Goal: Transaction & Acquisition: Purchase product/service

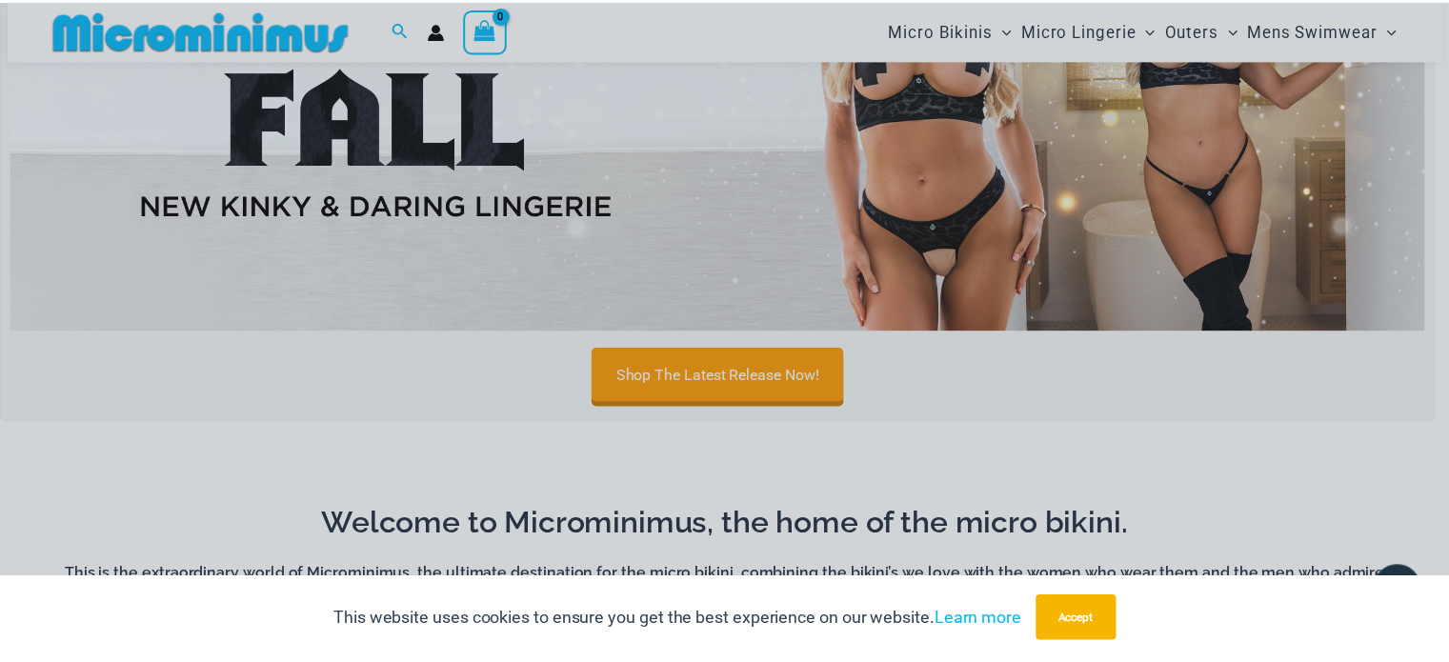
scroll to position [840, 0]
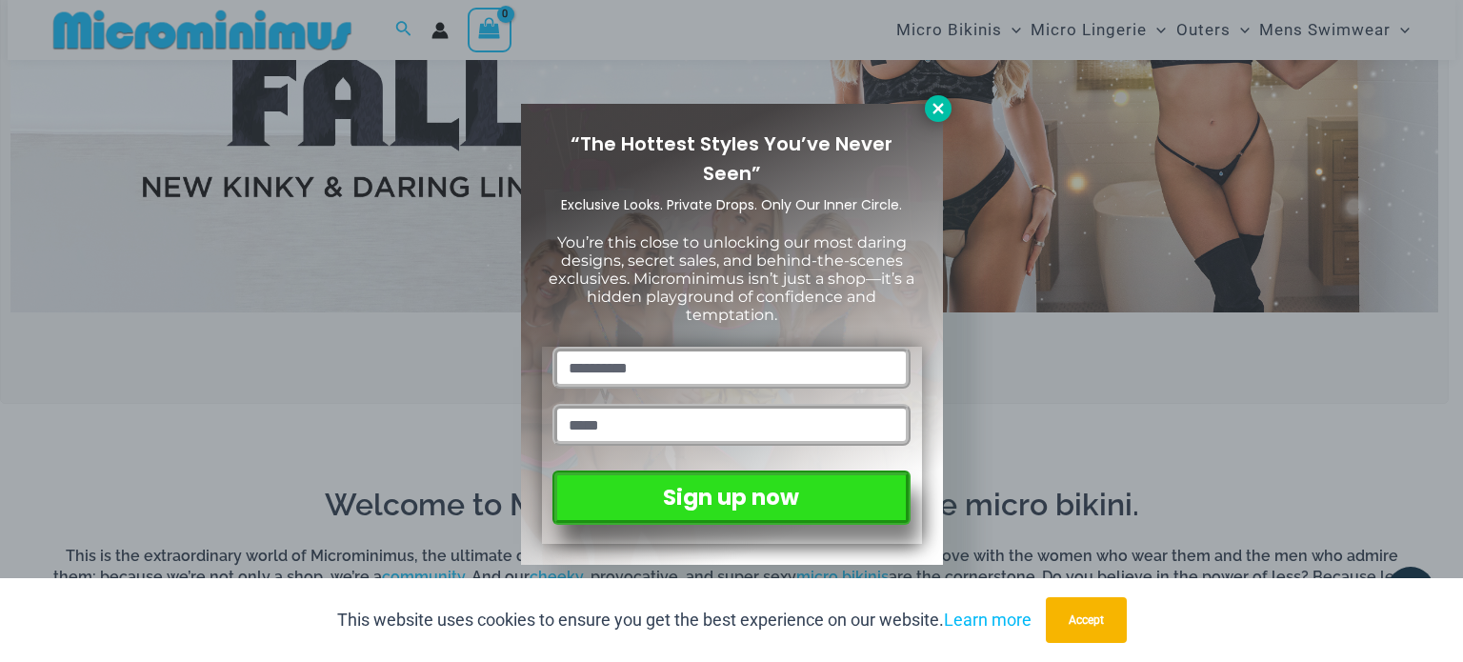
click at [932, 100] on icon at bounding box center [938, 108] width 17 height 17
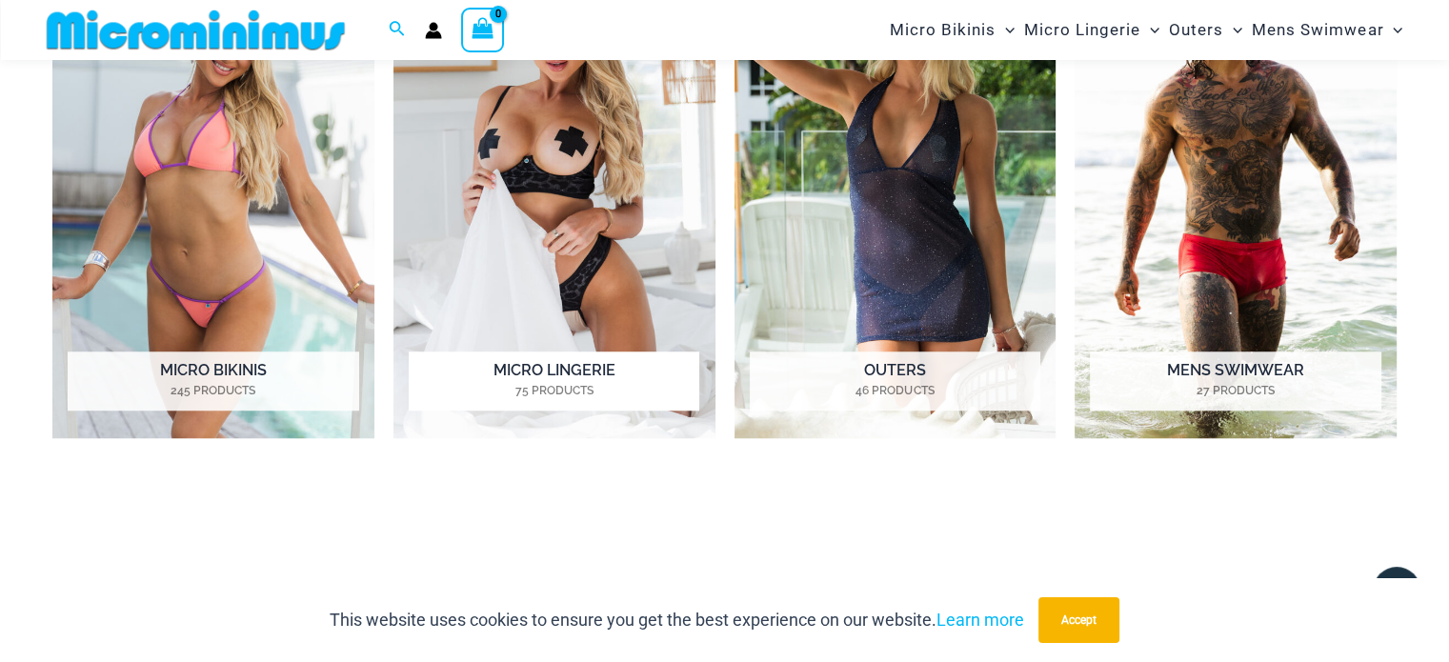
scroll to position [1602, 0]
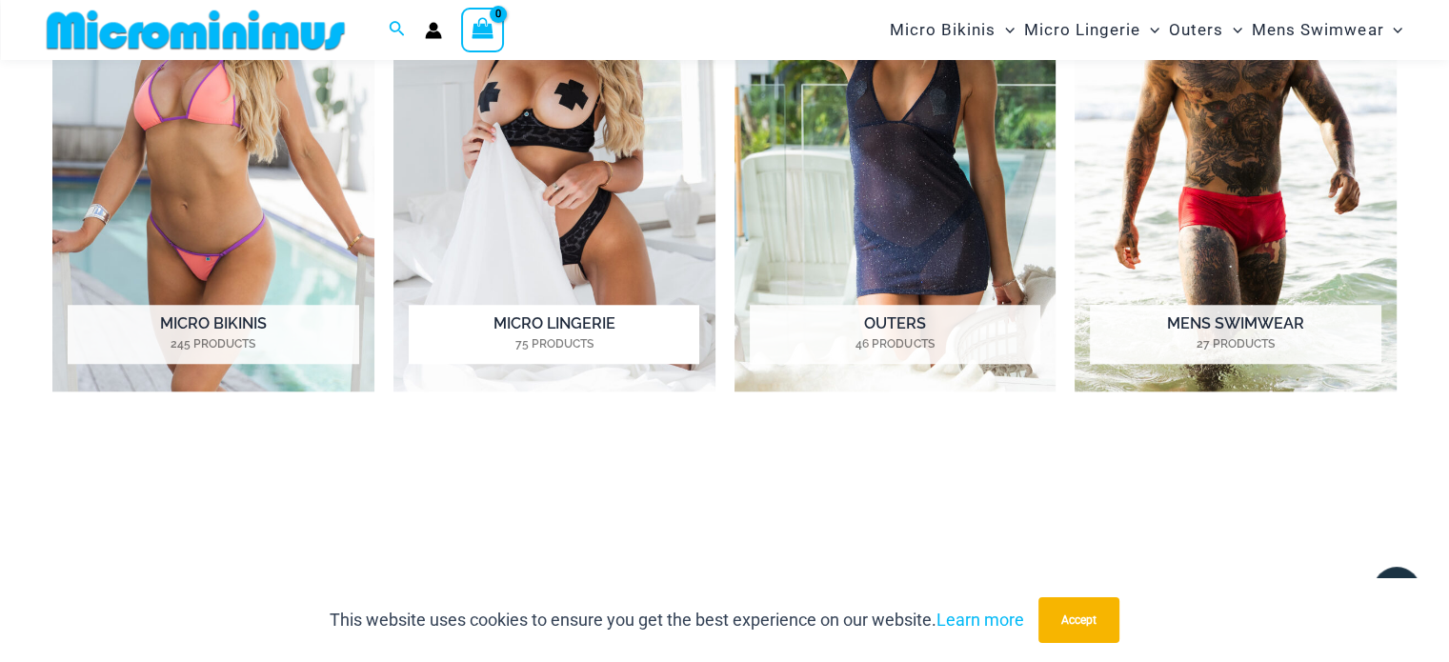
click at [562, 321] on h2 "Micro Lingerie 75 Products" at bounding box center [554, 334] width 291 height 59
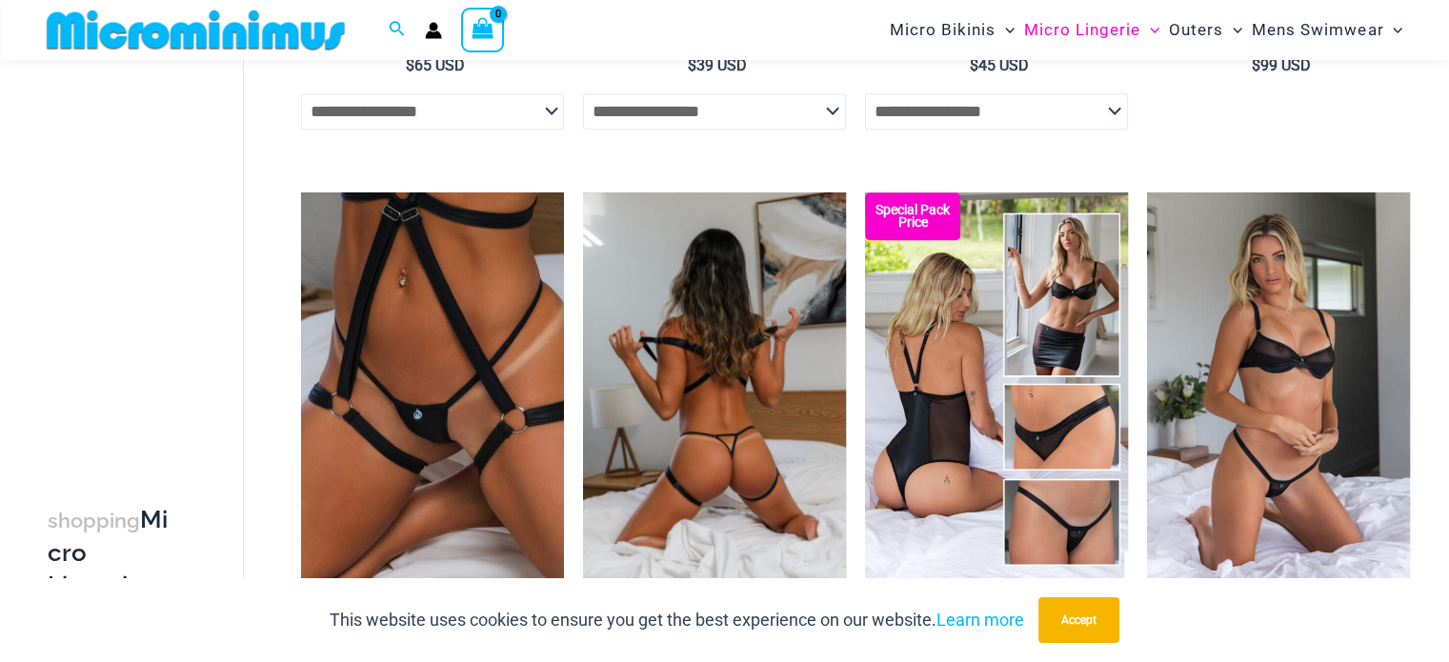
scroll to position [1307, 0]
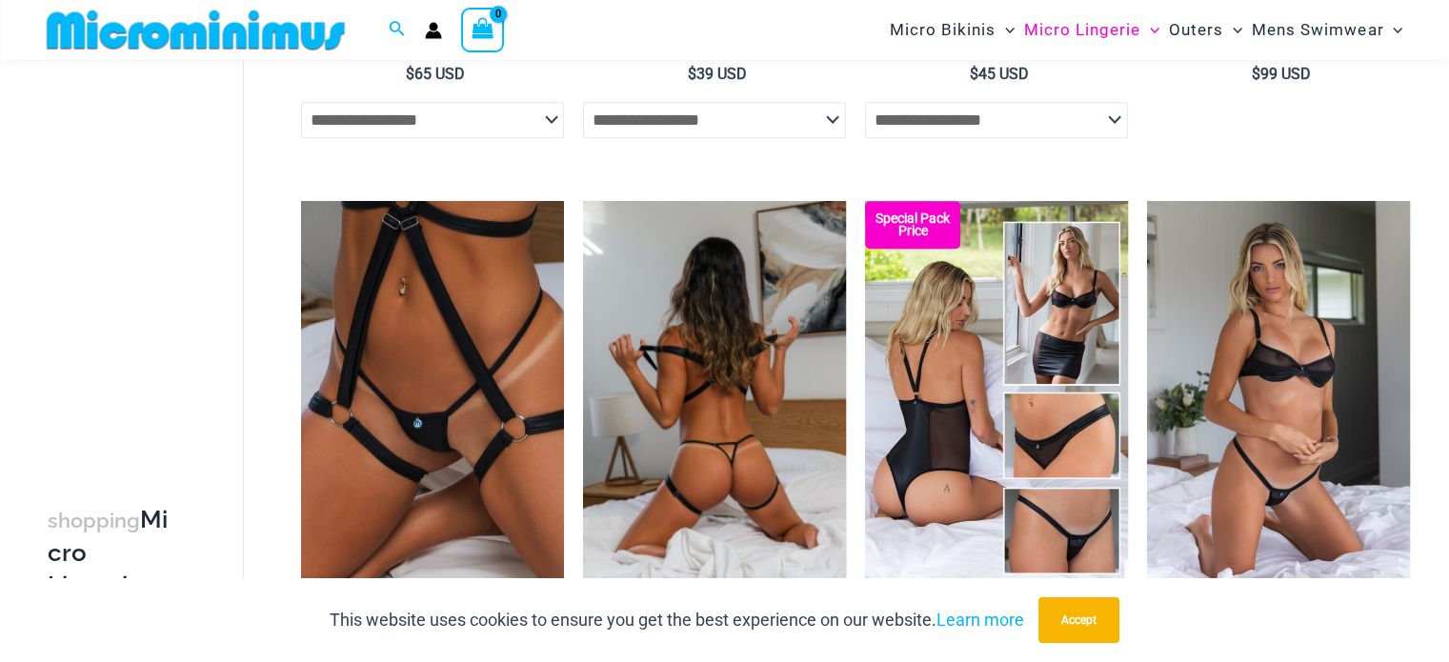
click at [681, 370] on img at bounding box center [714, 398] width 263 height 394
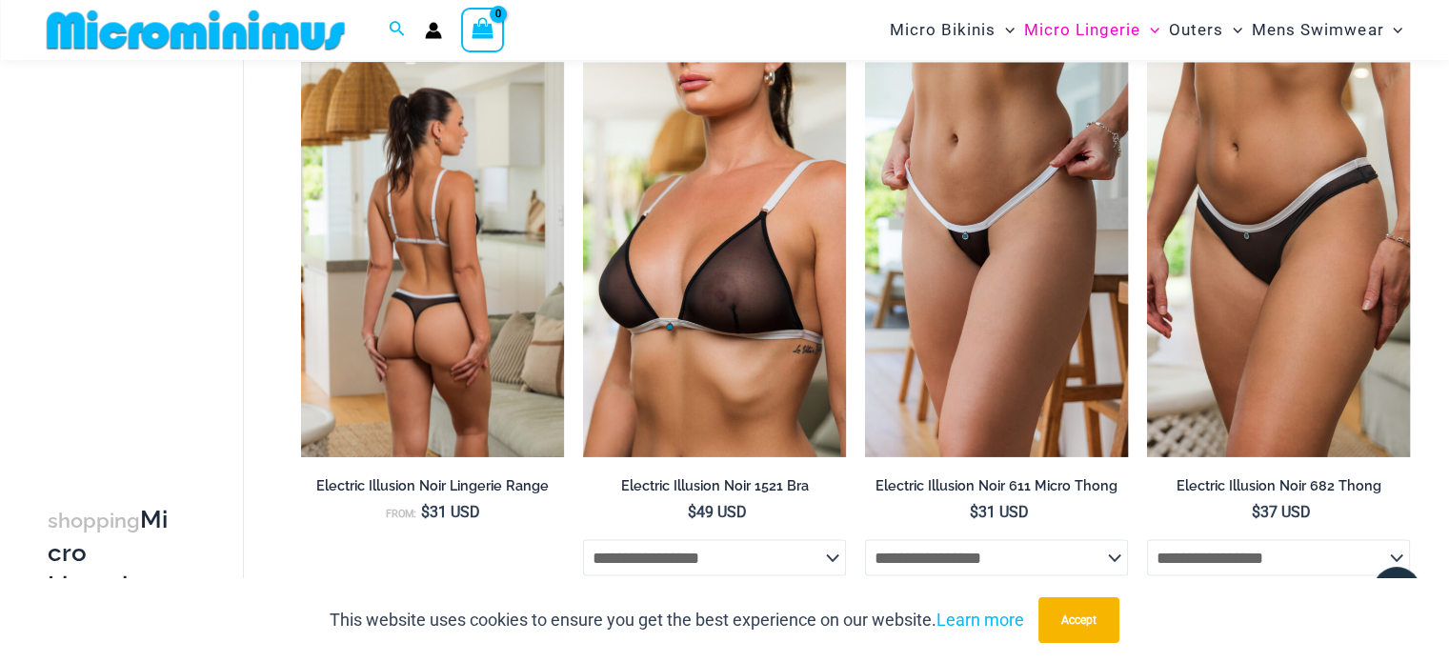
scroll to position [3202, 0]
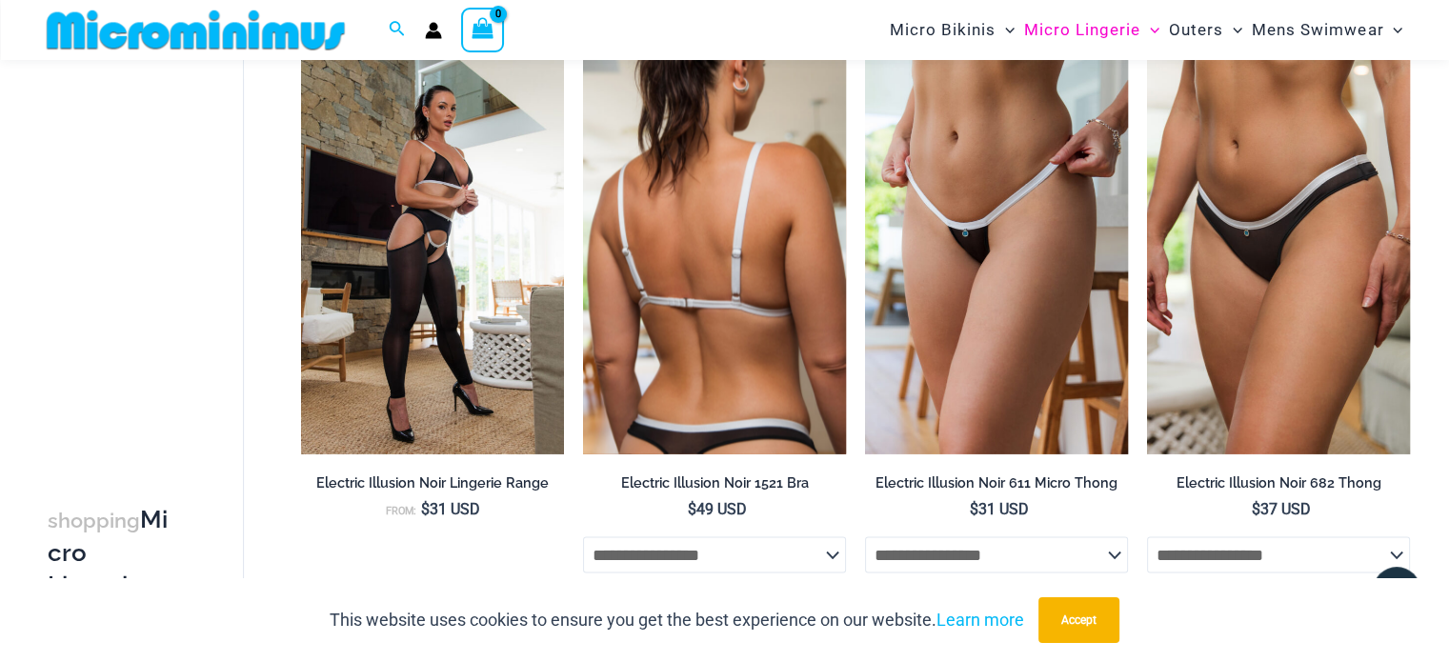
click at [704, 248] on img at bounding box center [714, 256] width 263 height 394
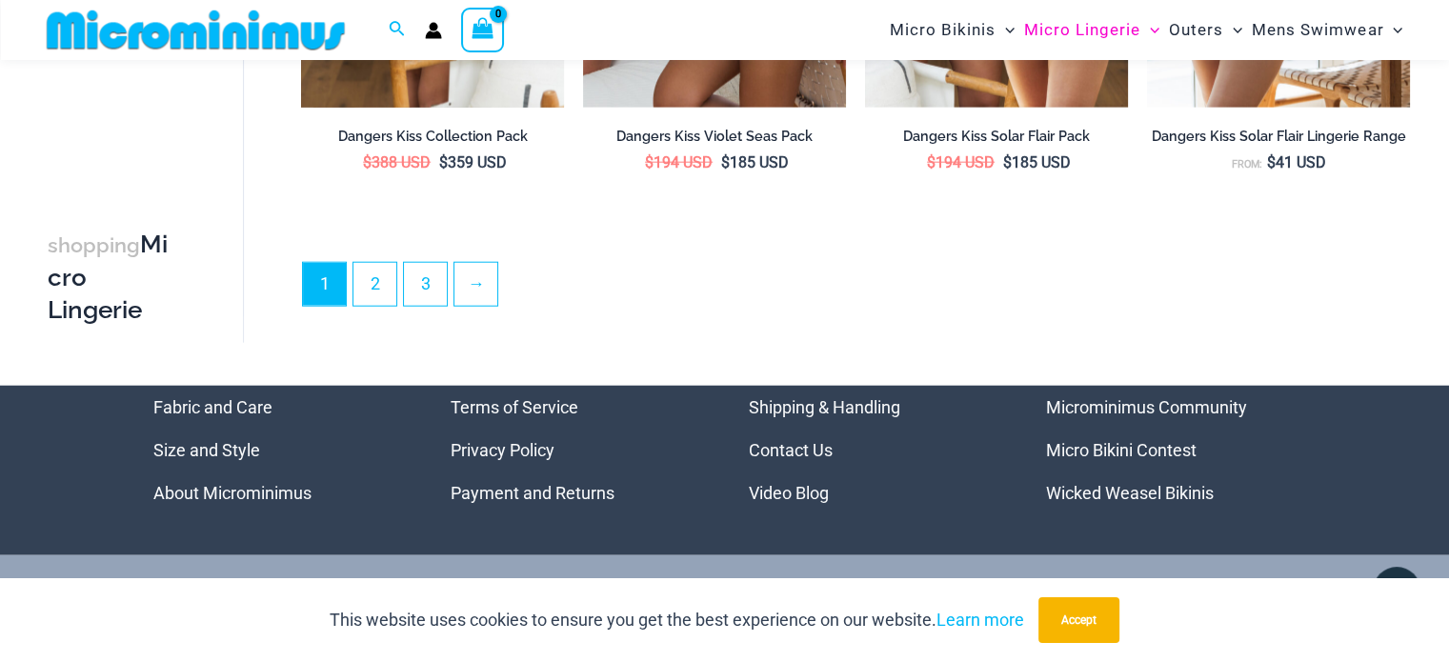
scroll to position [4803, 0]
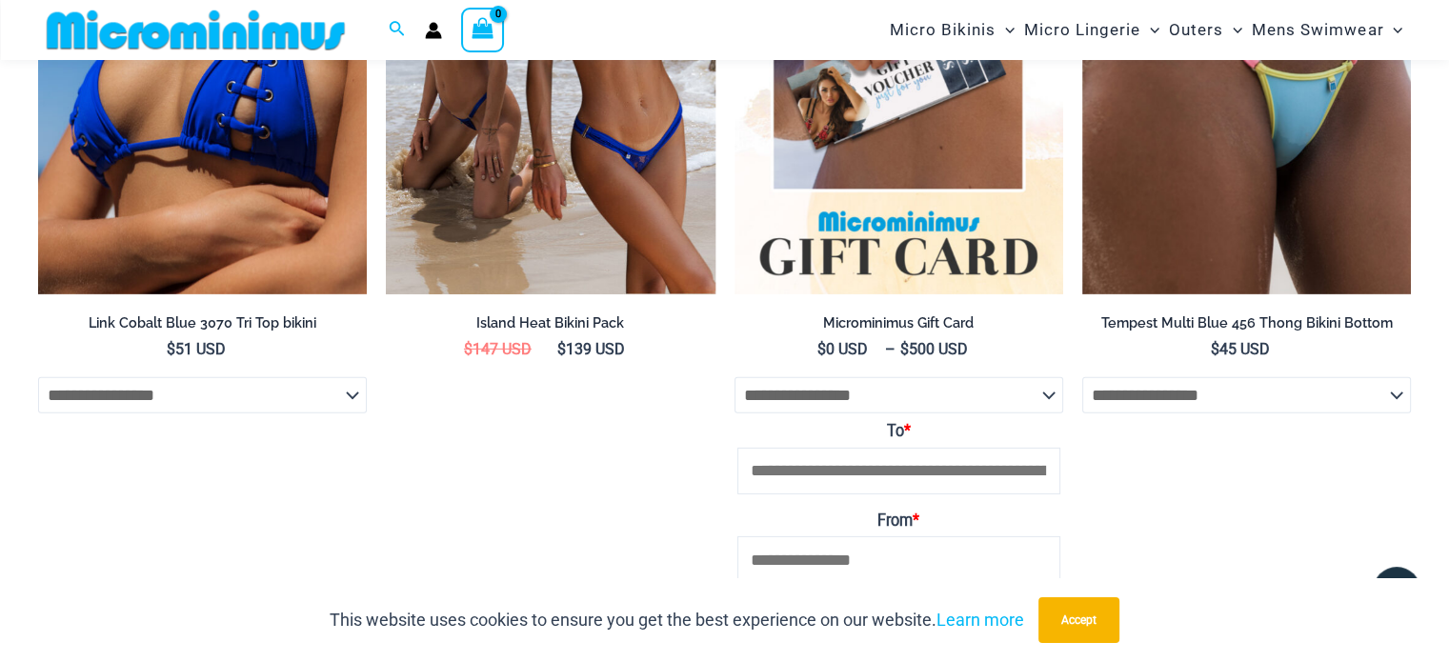
scroll to position [6141, 0]
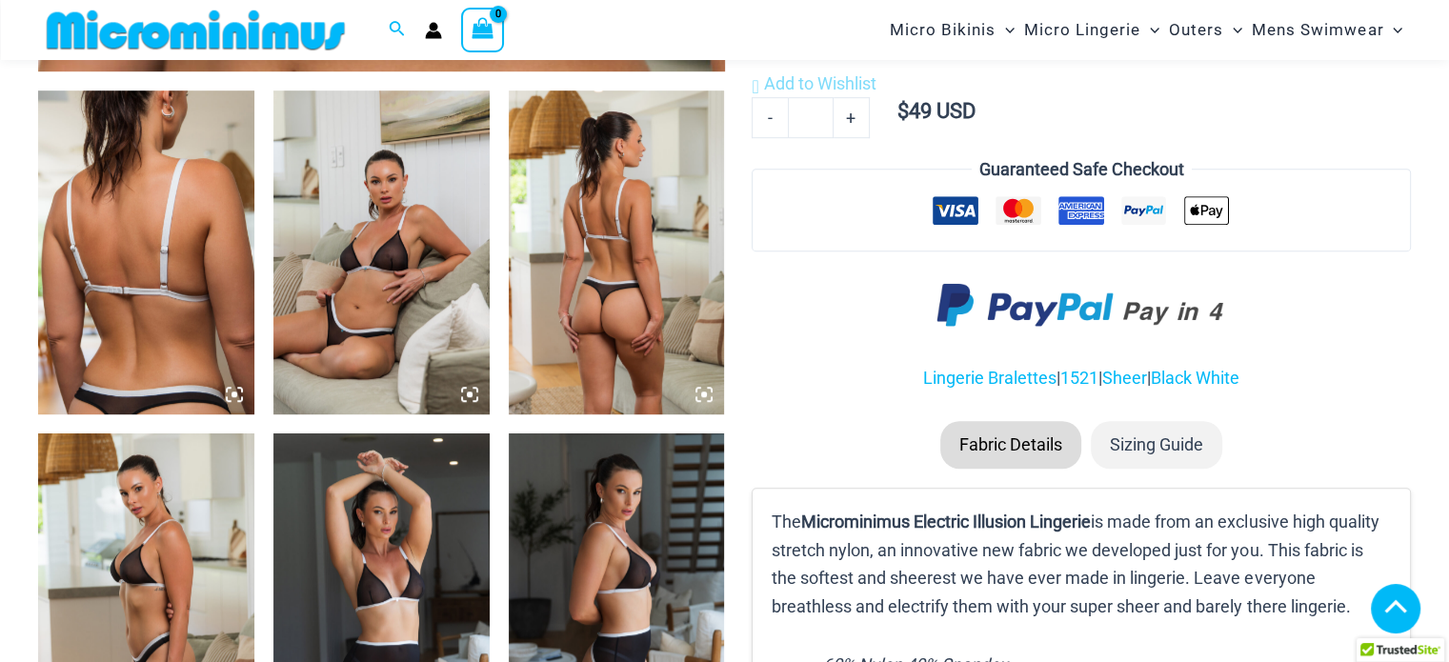
scroll to position [1132, 0]
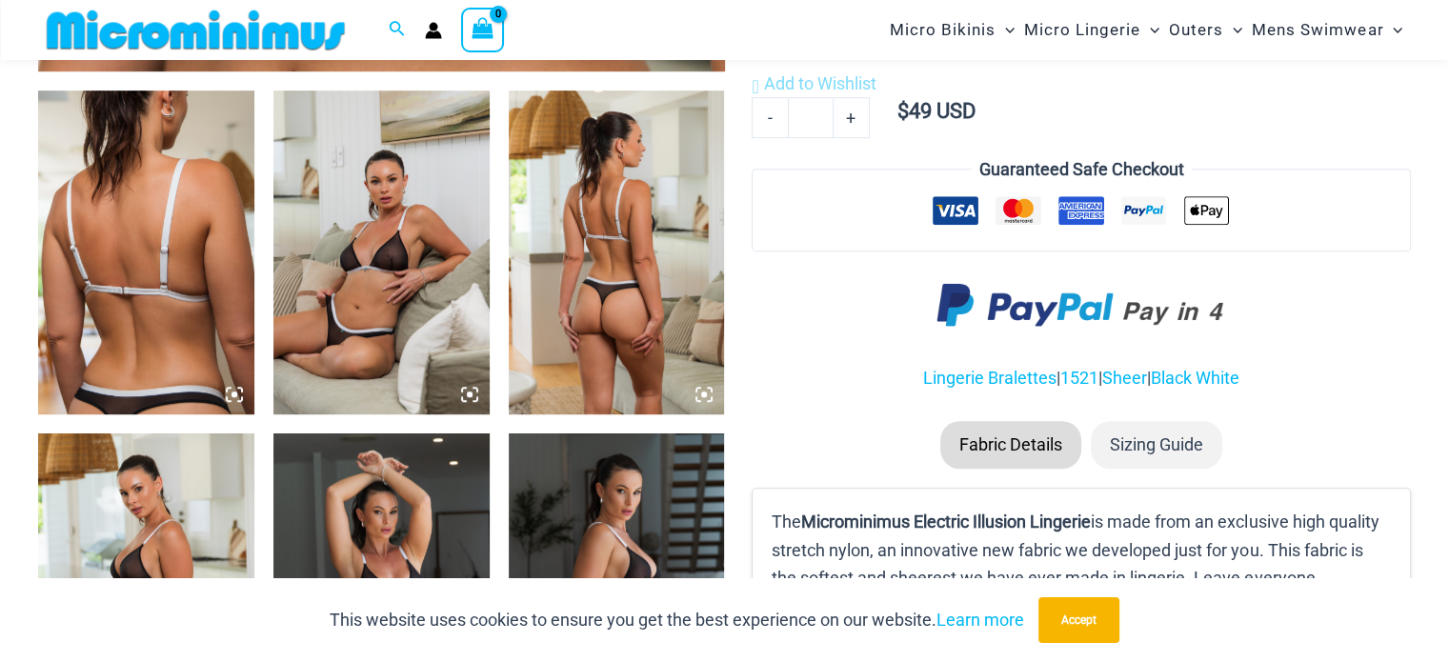
click at [470, 391] on icon at bounding box center [469, 394] width 17 height 17
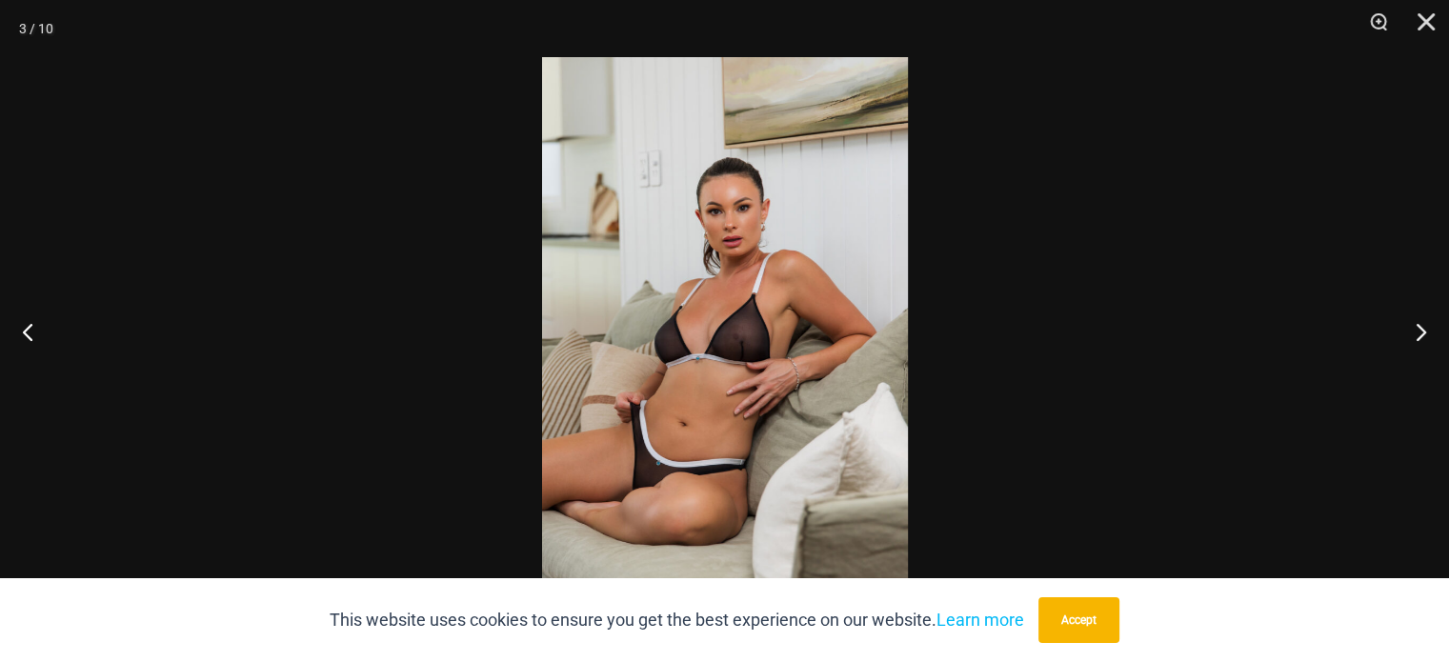
click at [699, 370] on img at bounding box center [725, 331] width 366 height 548
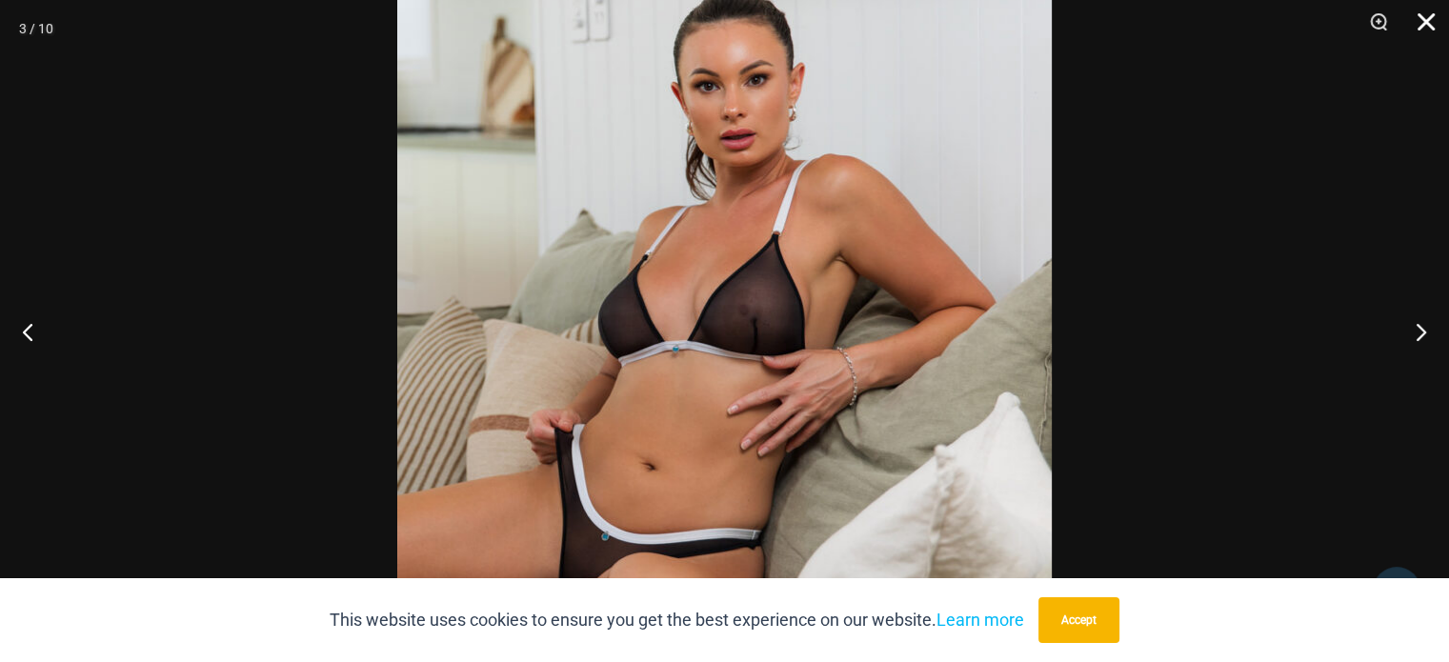
click at [1421, 16] on button "Close" at bounding box center [1419, 28] width 48 height 57
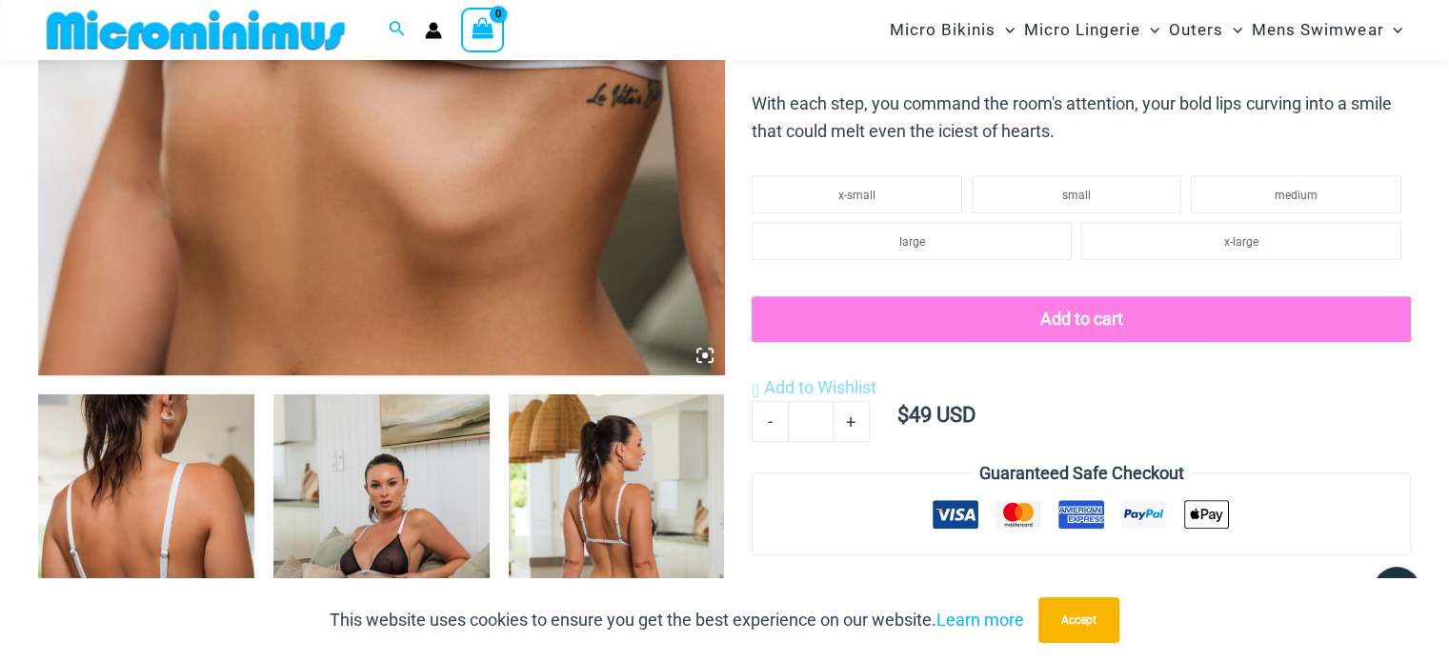
scroll to position [465, 0]
